Goal: Information Seeking & Learning: Learn about a topic

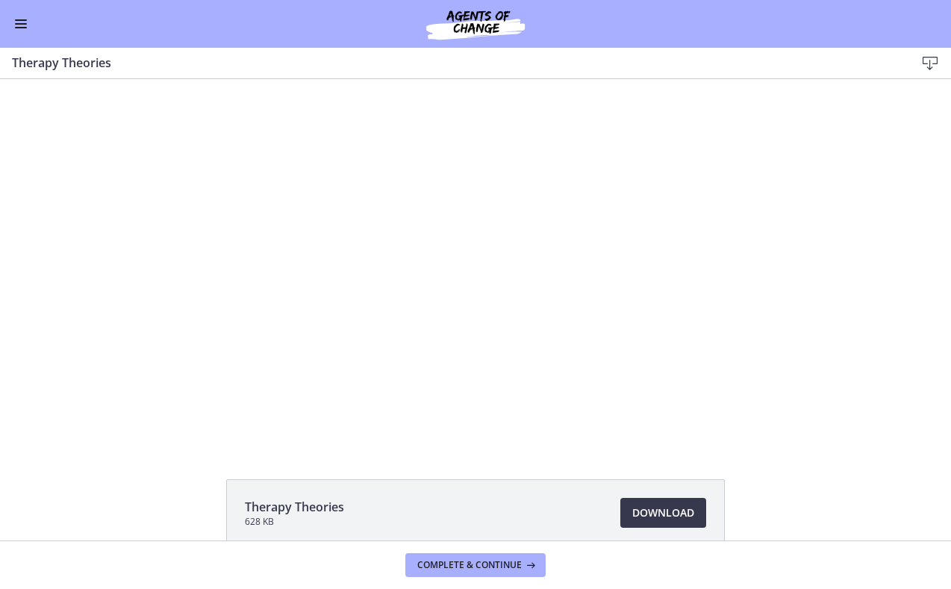
scroll to position [13, 0]
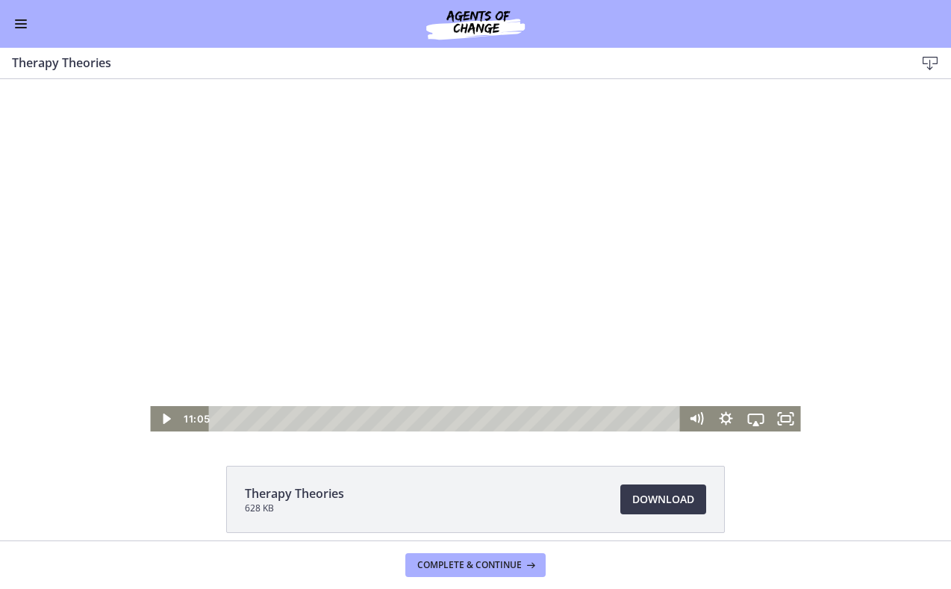
click at [390, 225] on div at bounding box center [475, 249] width 650 height 366
click at [506, 236] on div at bounding box center [475, 249] width 650 height 366
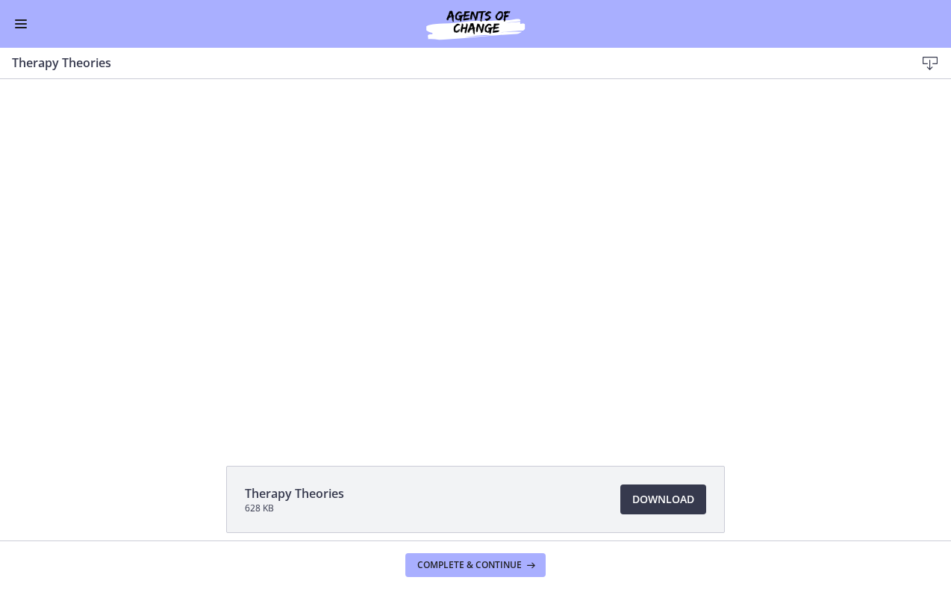
click at [506, 236] on div at bounding box center [475, 249] width 650 height 366
click at [466, 274] on div at bounding box center [475, 249] width 650 height 366
click at [579, 252] on div at bounding box center [475, 249] width 650 height 366
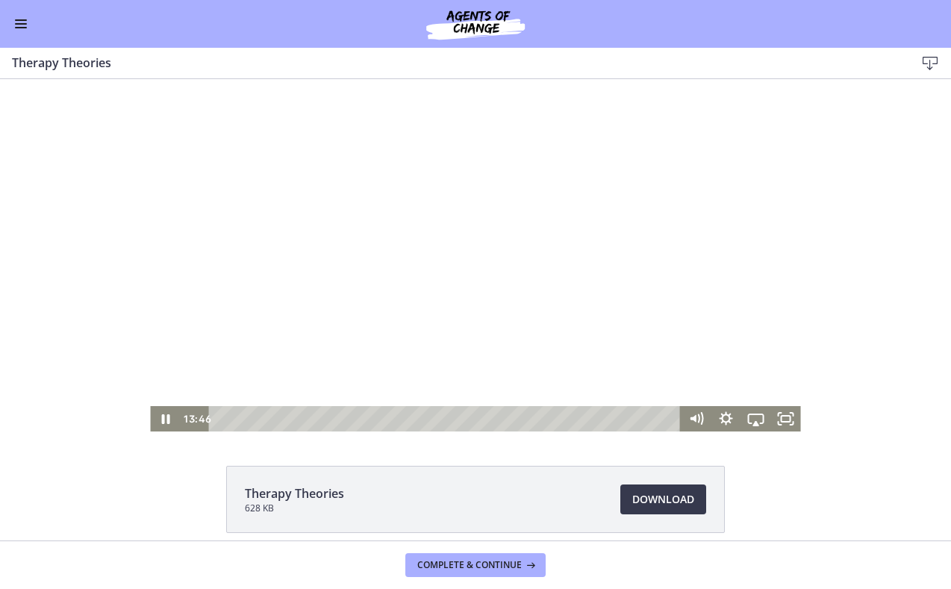
click at [286, 183] on div at bounding box center [475, 249] width 650 height 366
click at [377, 229] on div at bounding box center [475, 249] width 650 height 366
click at [313, 268] on div at bounding box center [475, 249] width 650 height 366
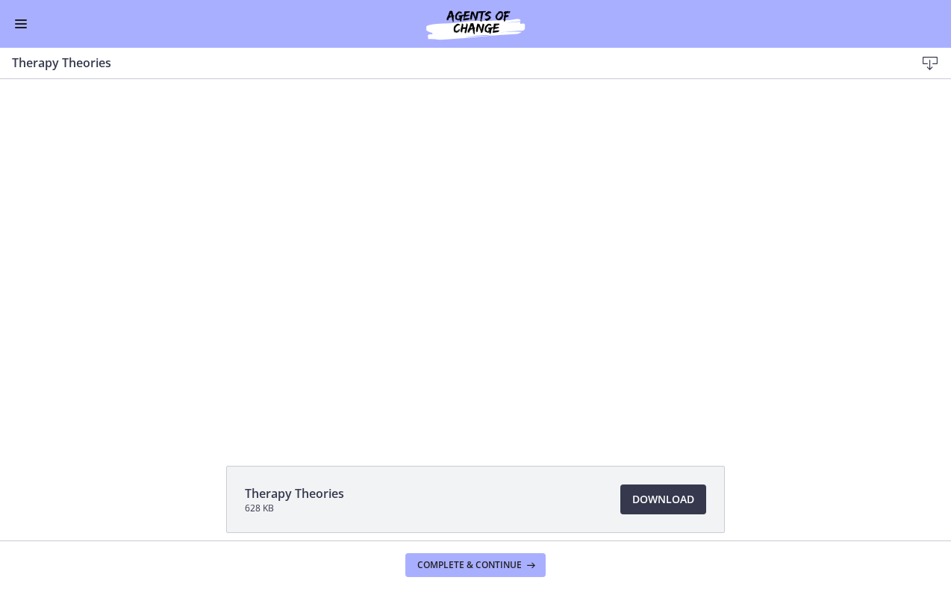
click at [313, 268] on div at bounding box center [475, 249] width 650 height 366
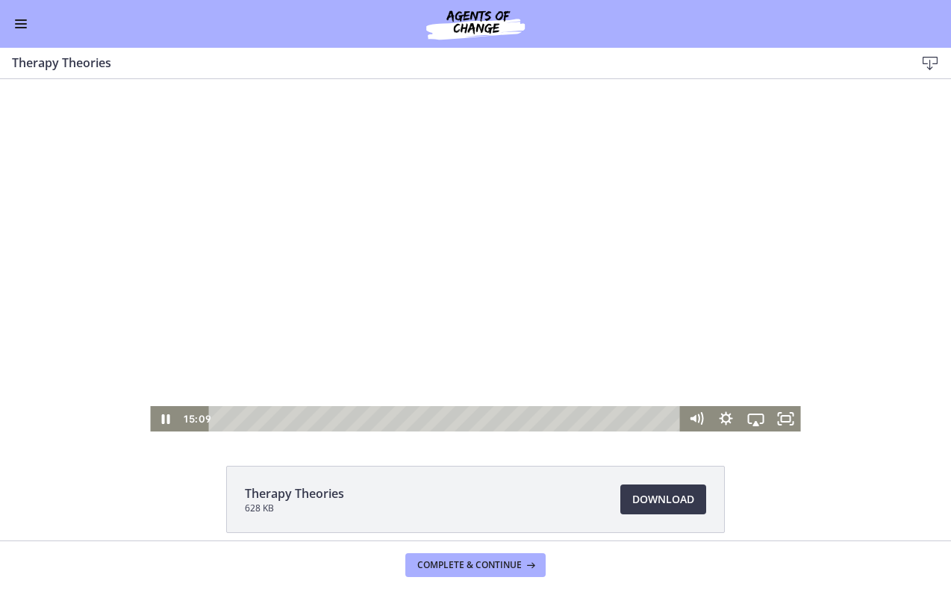
click at [338, 203] on div at bounding box center [475, 249] width 650 height 366
click at [338, 200] on div at bounding box center [475, 249] width 650 height 366
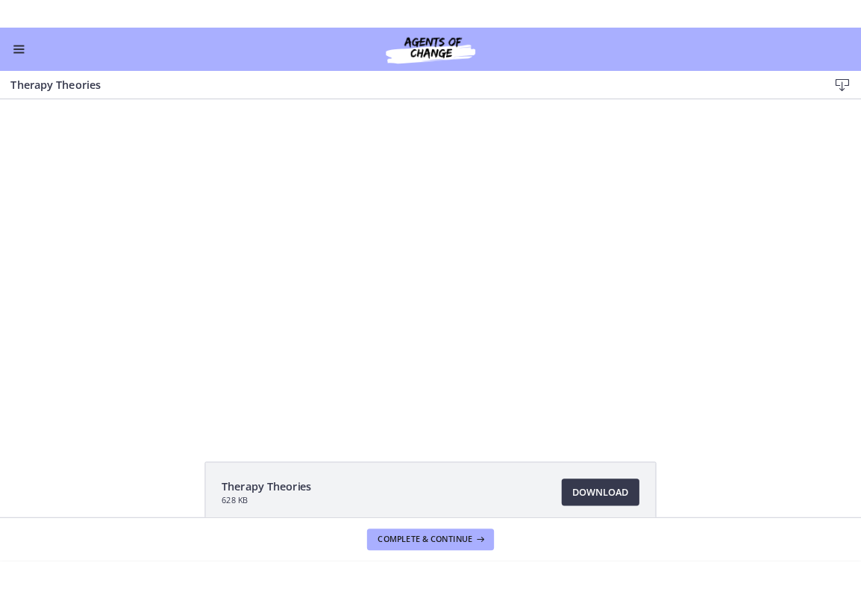
scroll to position [0, 0]
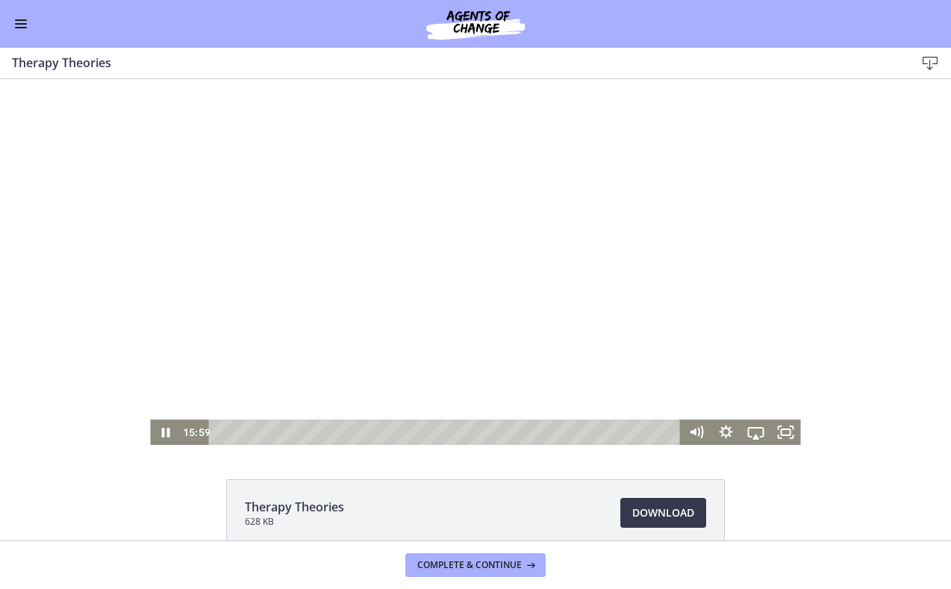
click at [436, 381] on div at bounding box center [475, 262] width 650 height 366
click at [543, 337] on div at bounding box center [475, 262] width 650 height 366
click at [712, 351] on div at bounding box center [475, 262] width 650 height 366
click at [666, 364] on div at bounding box center [475, 262] width 650 height 366
click at [318, 282] on div at bounding box center [475, 262] width 650 height 366
